Goal: Find specific page/section: Find specific page/section

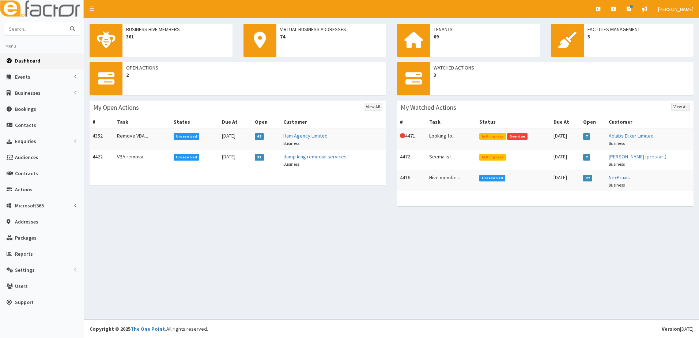
click at [28, 26] on input "text" at bounding box center [34, 28] width 61 height 13
type input "[GEOGRAPHIC_DATA]"
click at [65, 22] on button "submit" at bounding box center [72, 28] width 15 height 13
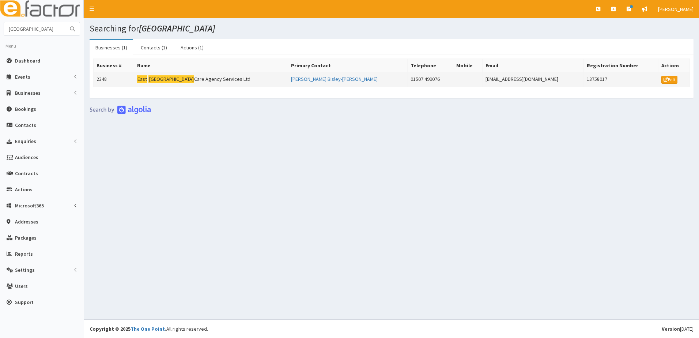
click at [104, 82] on td "2348" at bounding box center [114, 79] width 41 height 15
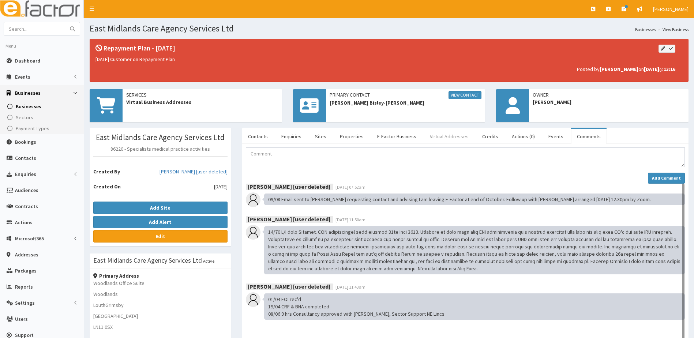
click at [432, 135] on link "Virtual Addresses" at bounding box center [449, 136] width 50 height 15
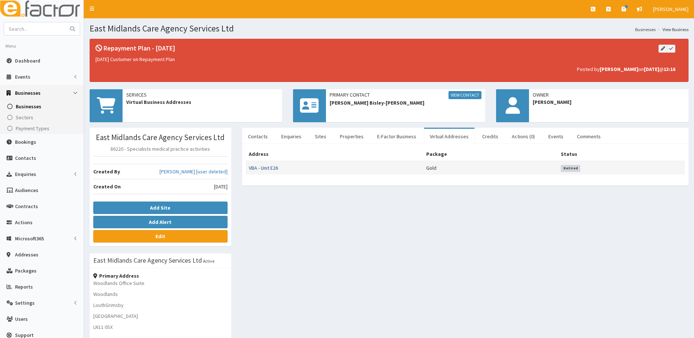
click at [267, 167] on link "VBA - Unit E26" at bounding box center [263, 168] width 29 height 7
